Goal: Task Accomplishment & Management: Manage account settings

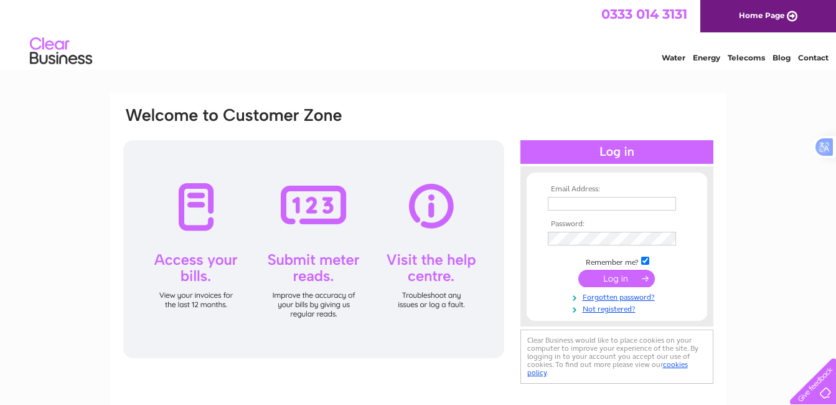
type input "info@snappysnaps-lisburn.co.uk"
click at [637, 273] on input "submit" at bounding box center [616, 278] width 77 height 17
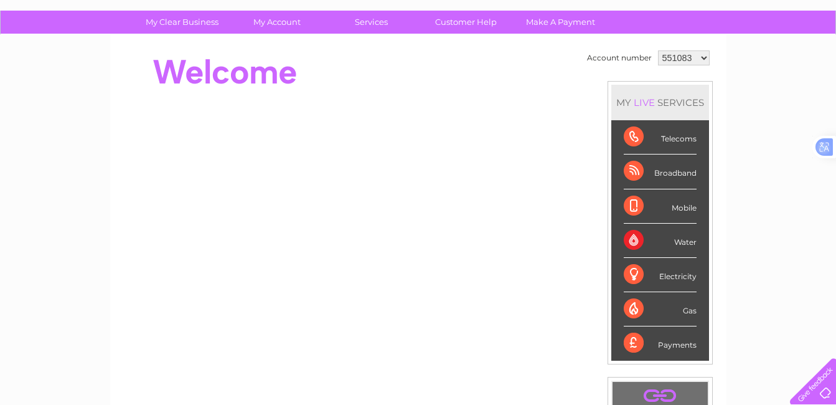
scroll to position [26, 0]
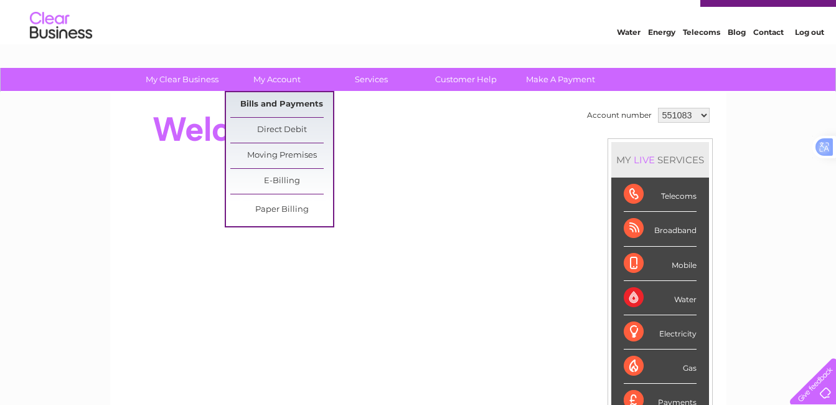
click at [292, 101] on link "Bills and Payments" at bounding box center [281, 104] width 103 height 25
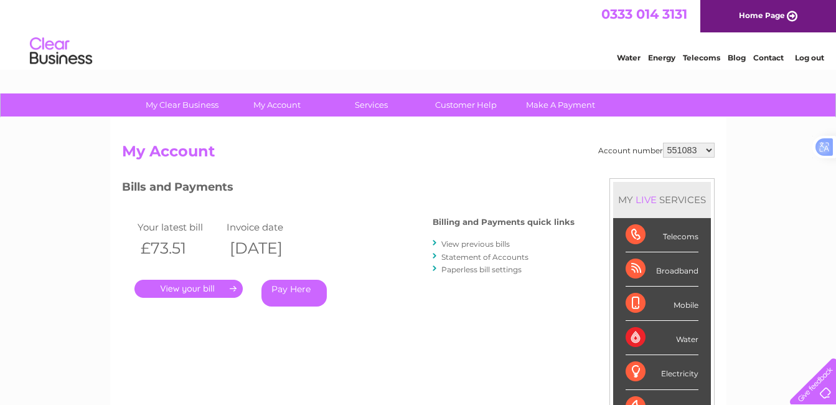
click at [215, 289] on link "." at bounding box center [188, 288] width 108 height 18
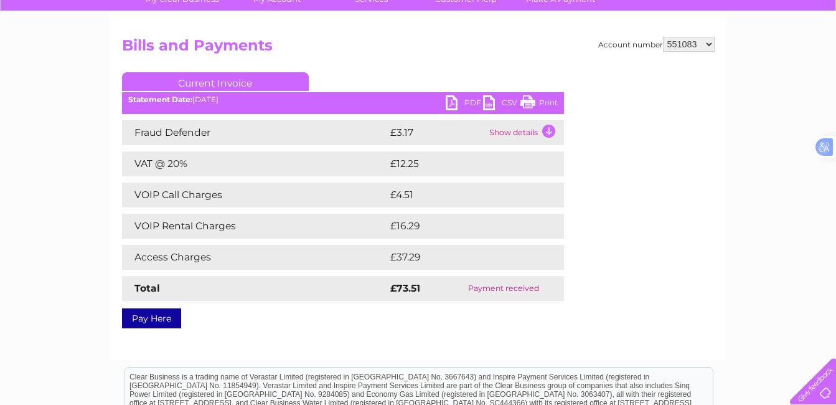
scroll to position [78, 0]
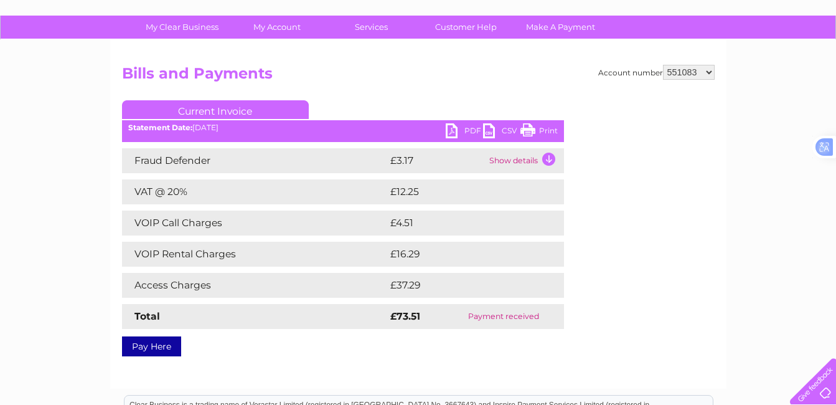
click at [450, 129] on link "PDF" at bounding box center [464, 132] width 37 height 18
